Goal: Find specific page/section: Find specific page/section

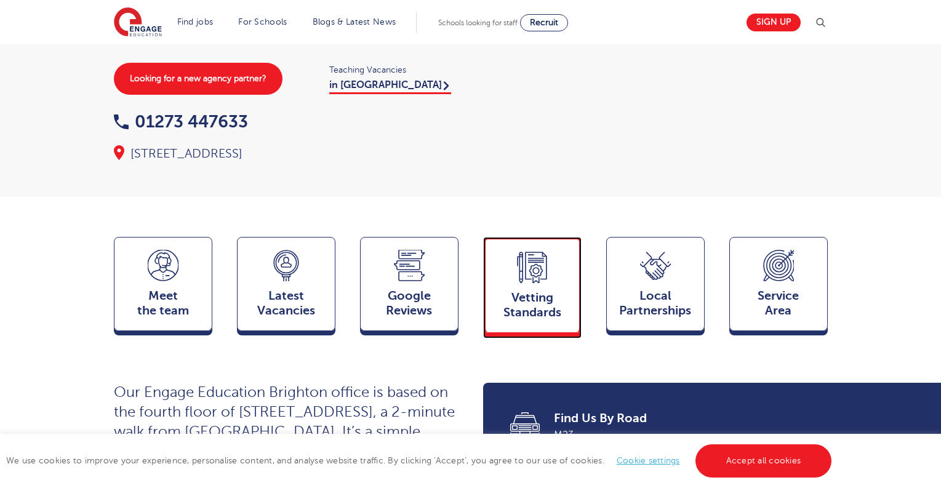
click at [547, 291] on span "Vetting Standards" at bounding box center [532, 306] width 81 height 30
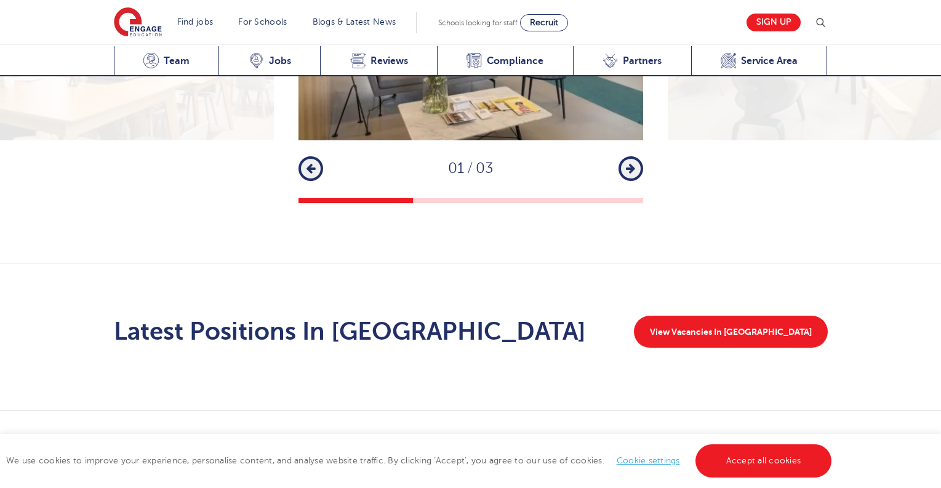
scroll to position [1814, 0]
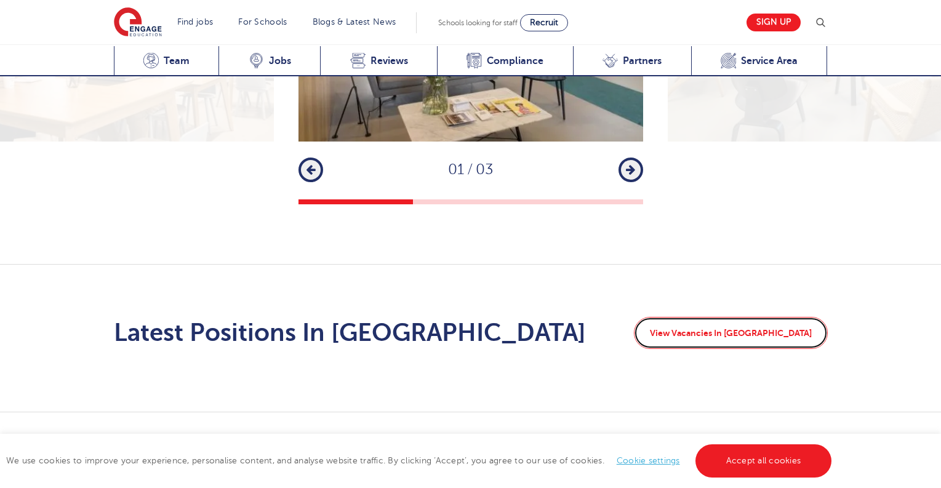
click at [736, 317] on link "View Vacancies In [GEOGRAPHIC_DATA]" at bounding box center [731, 333] width 194 height 32
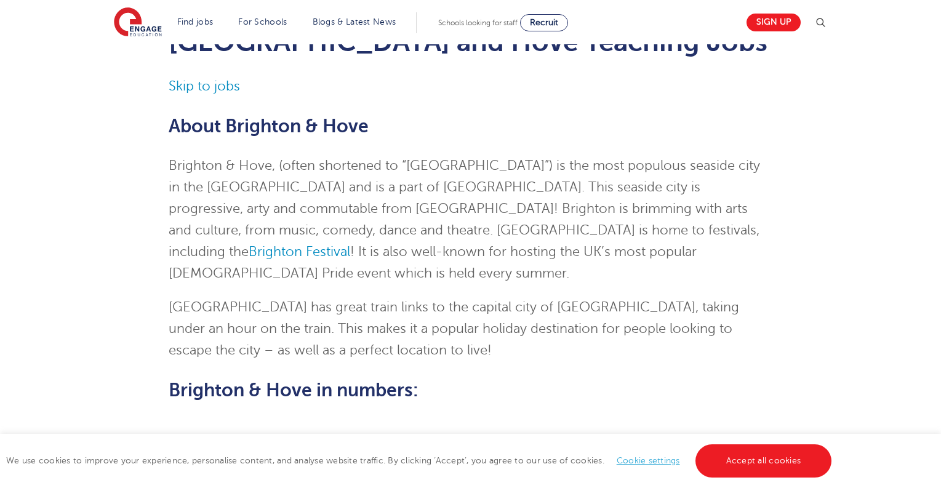
scroll to position [59, 0]
